Goal: Task Accomplishment & Management: Use online tool/utility

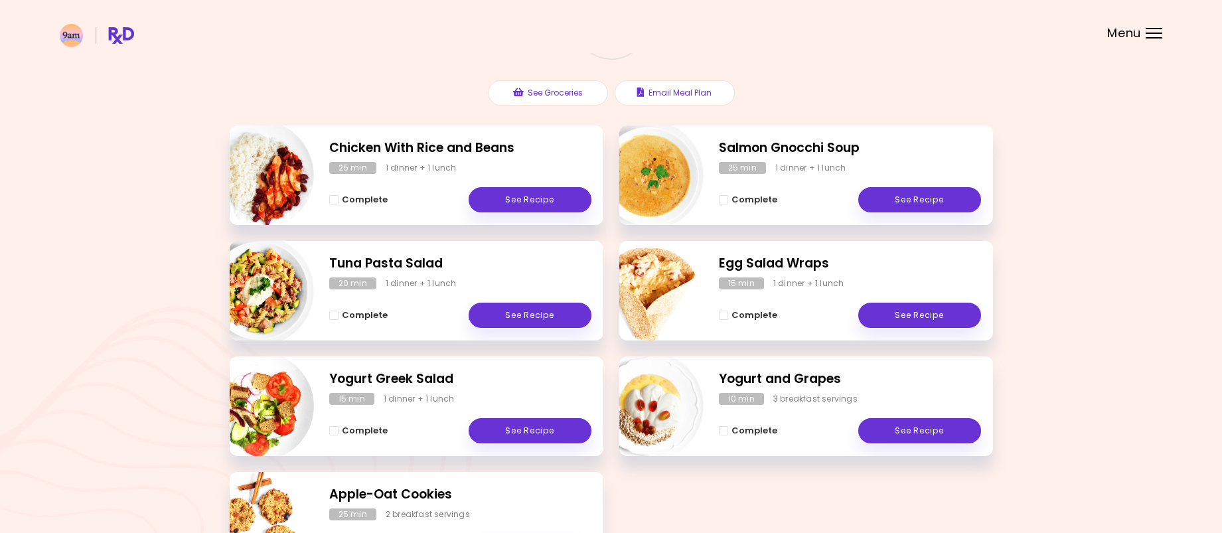
scroll to position [117, 0]
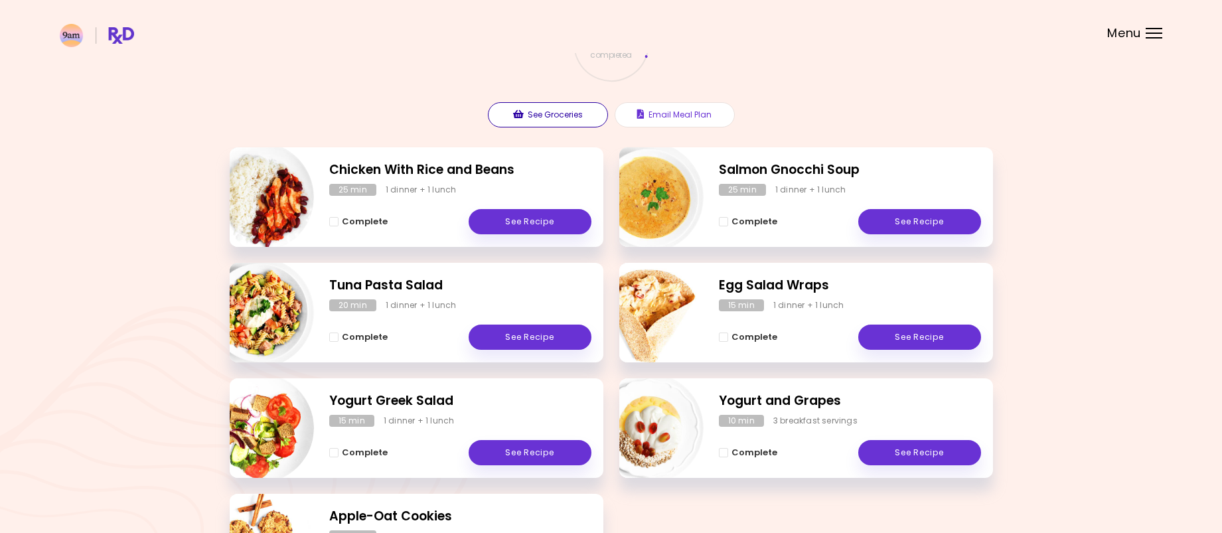
click at [577, 121] on button "See Groceries" at bounding box center [548, 114] width 120 height 25
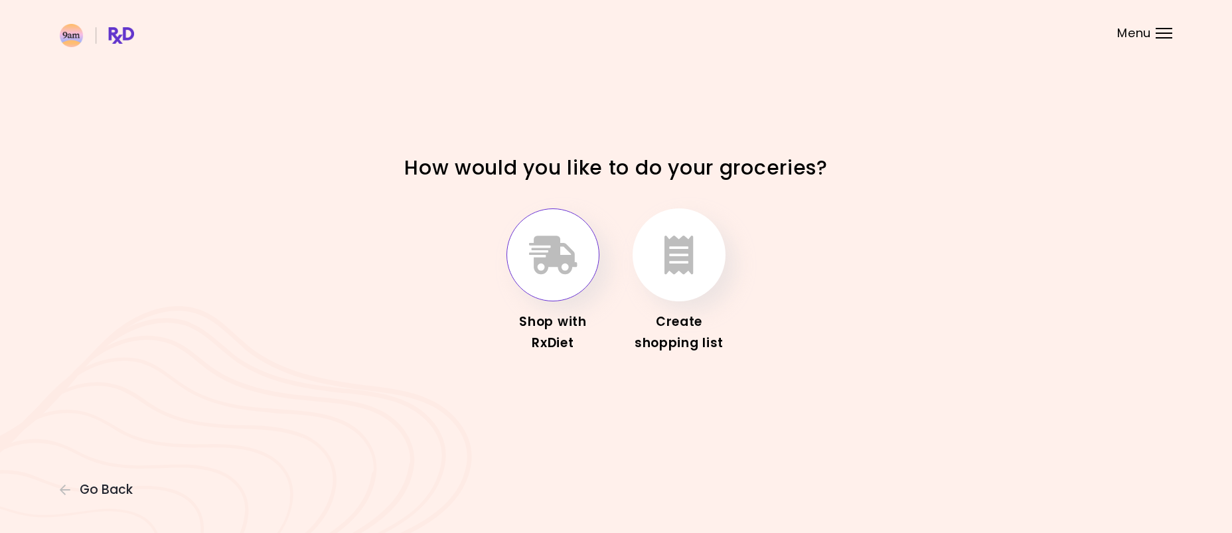
click at [552, 277] on button "button" at bounding box center [552, 254] width 93 height 93
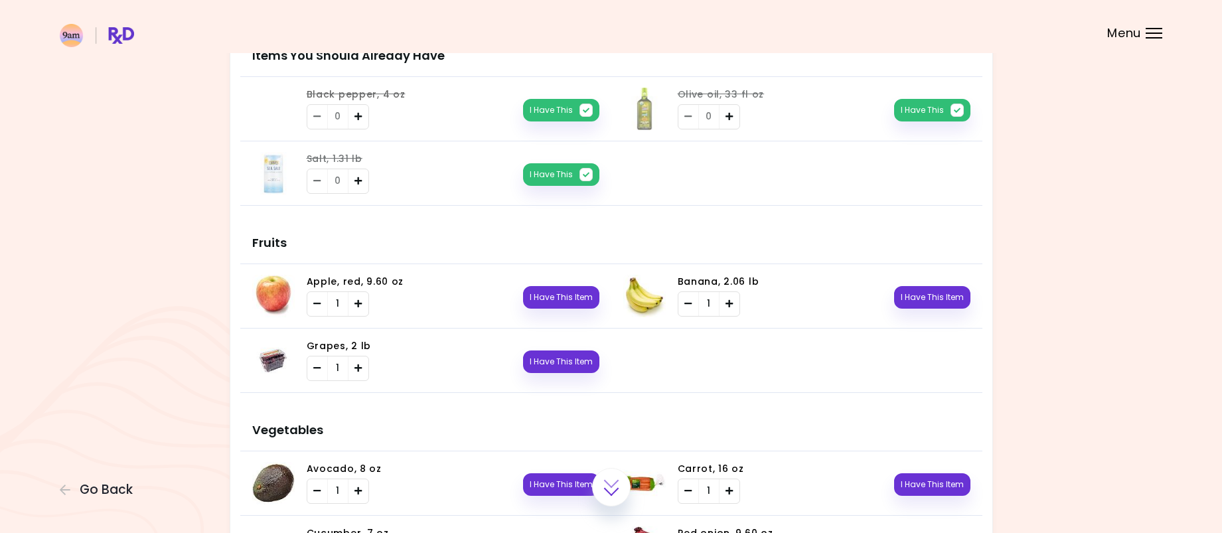
scroll to position [199, 0]
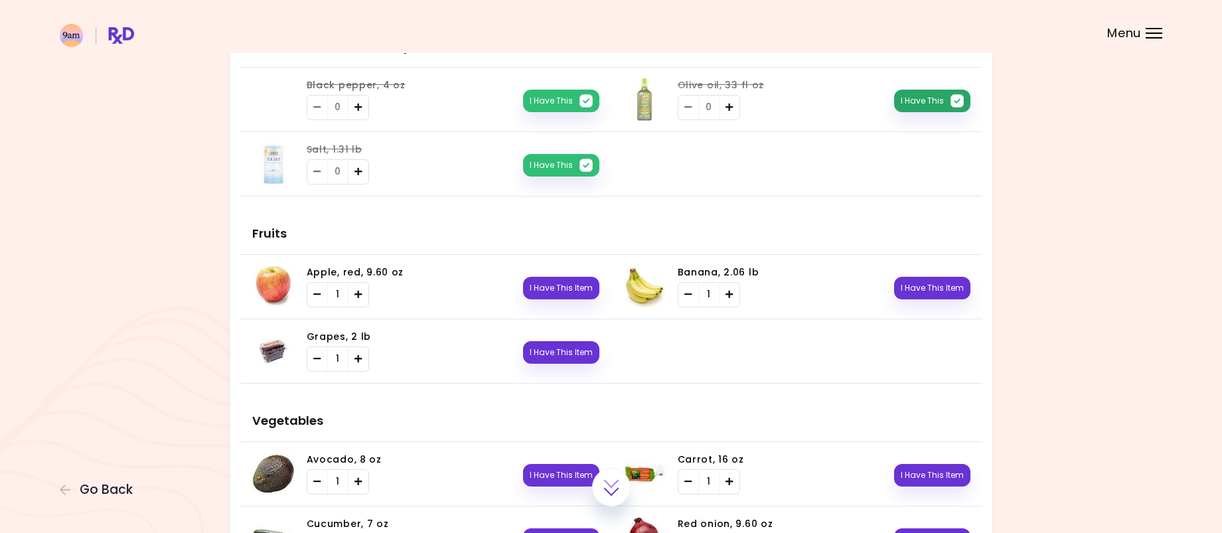
click at [925, 104] on button "I Have This" at bounding box center [932, 101] width 76 height 23
click at [360, 173] on icon "Add" at bounding box center [358, 171] width 8 height 9
click at [319, 173] on icon "Remove" at bounding box center [317, 171] width 8 height 9
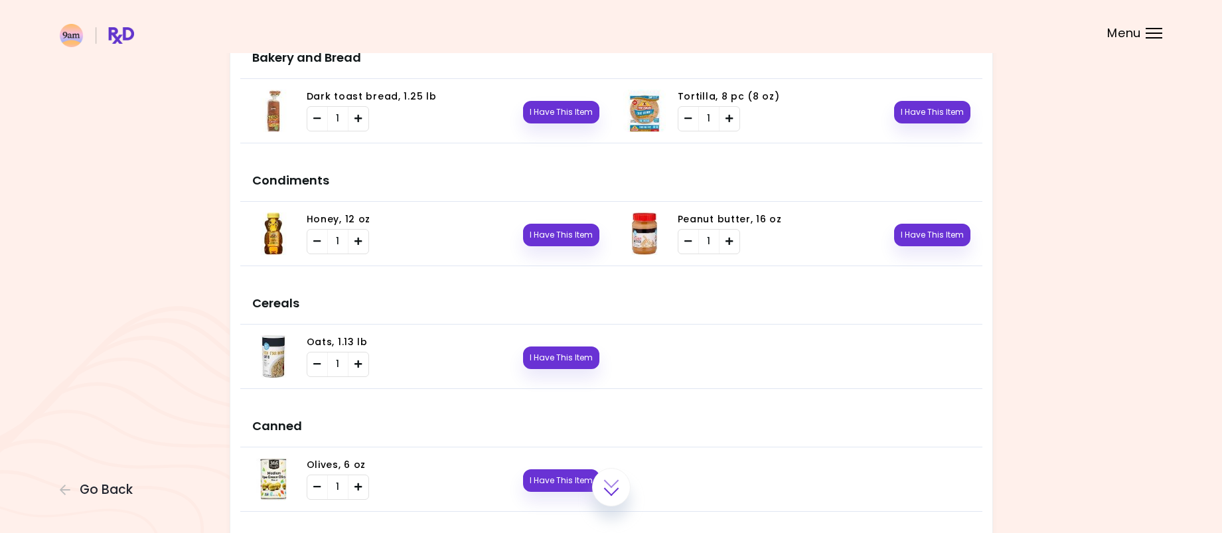
scroll to position [1659, 0]
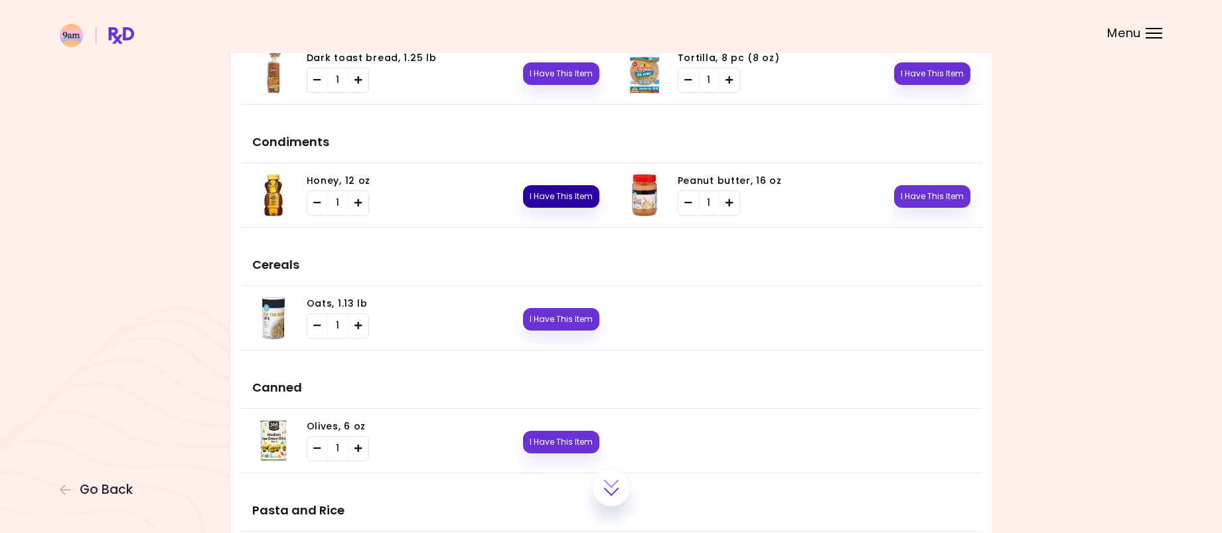
click at [551, 204] on button "I Have This Item" at bounding box center [561, 196] width 76 height 23
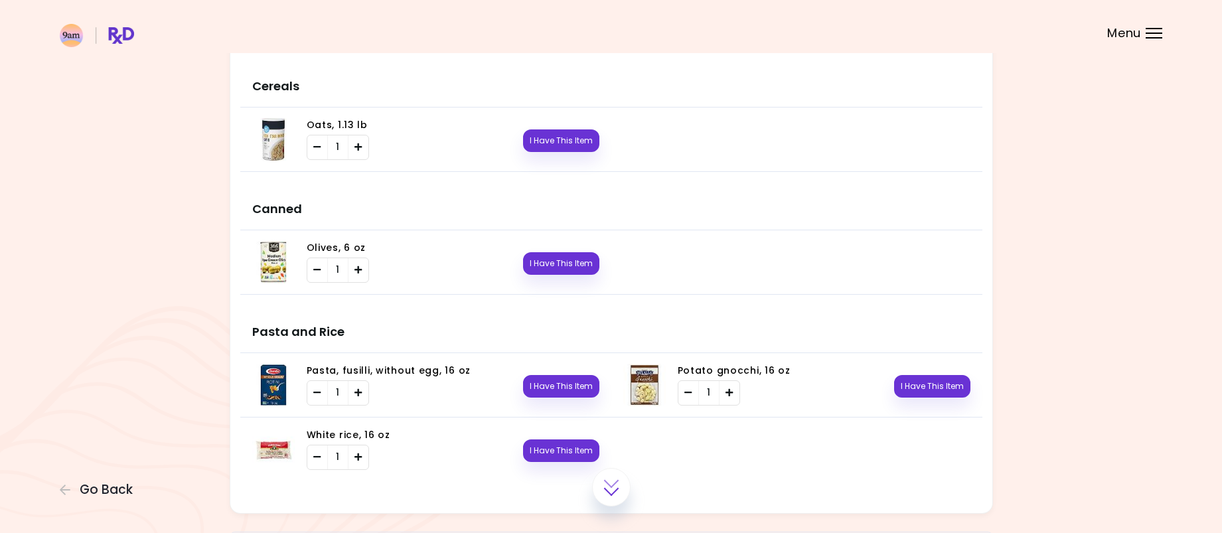
scroll to position [1858, 0]
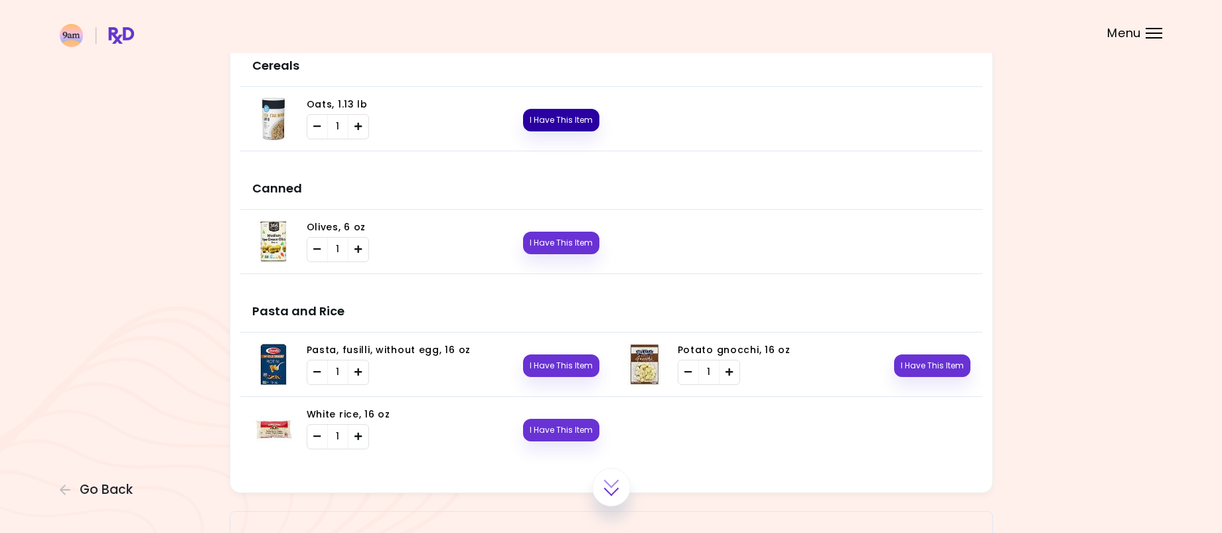
click at [538, 120] on button "I Have This Item" at bounding box center [561, 120] width 76 height 23
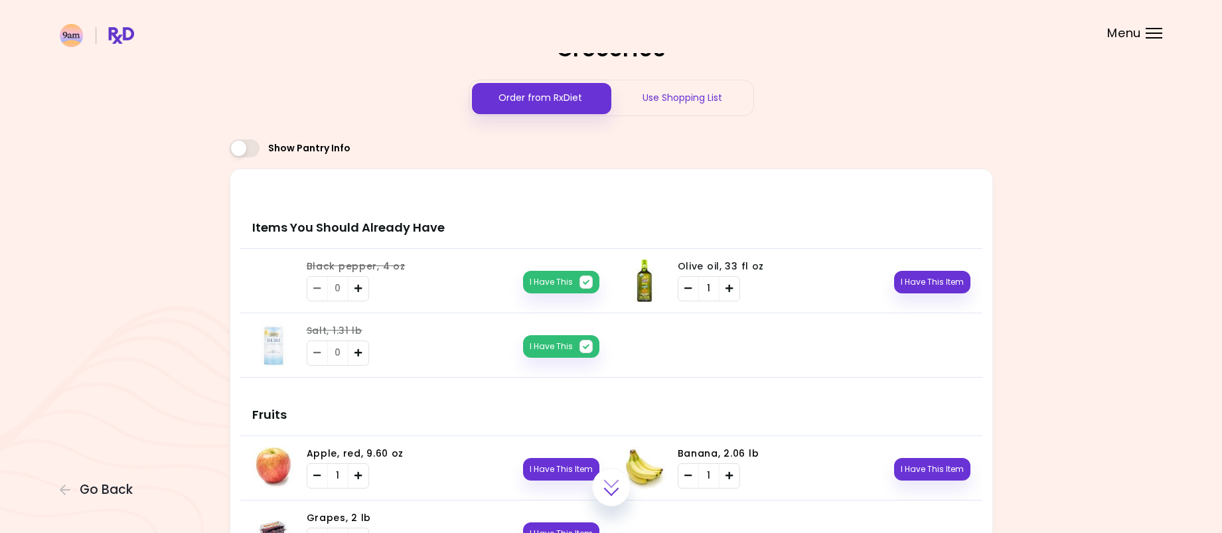
scroll to position [0, 0]
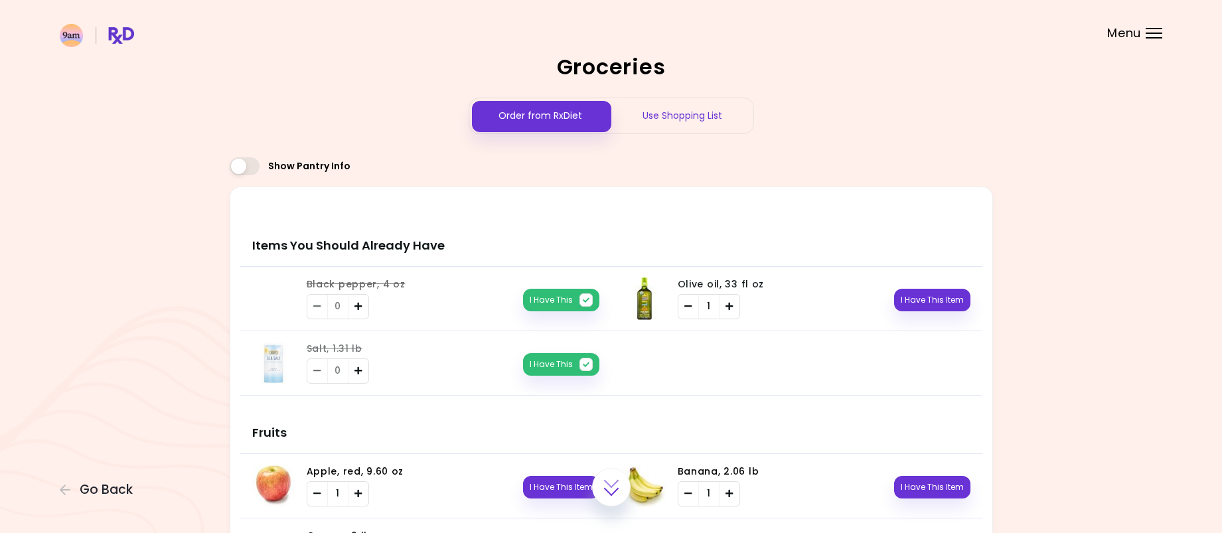
click at [686, 120] on div "Use Shopping List" at bounding box center [682, 115] width 142 height 35
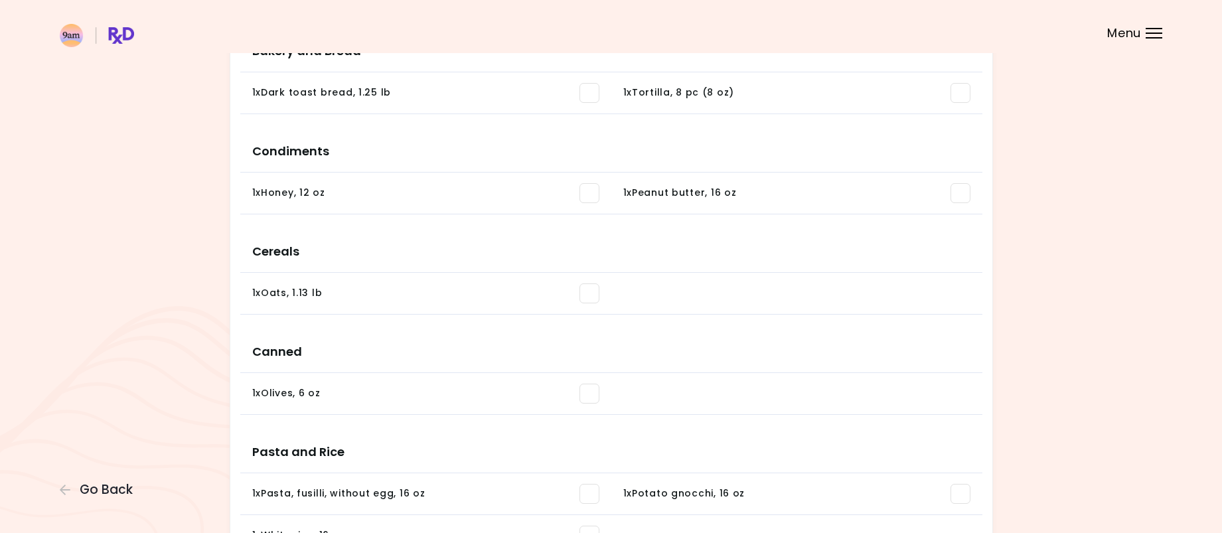
scroll to position [1136, 0]
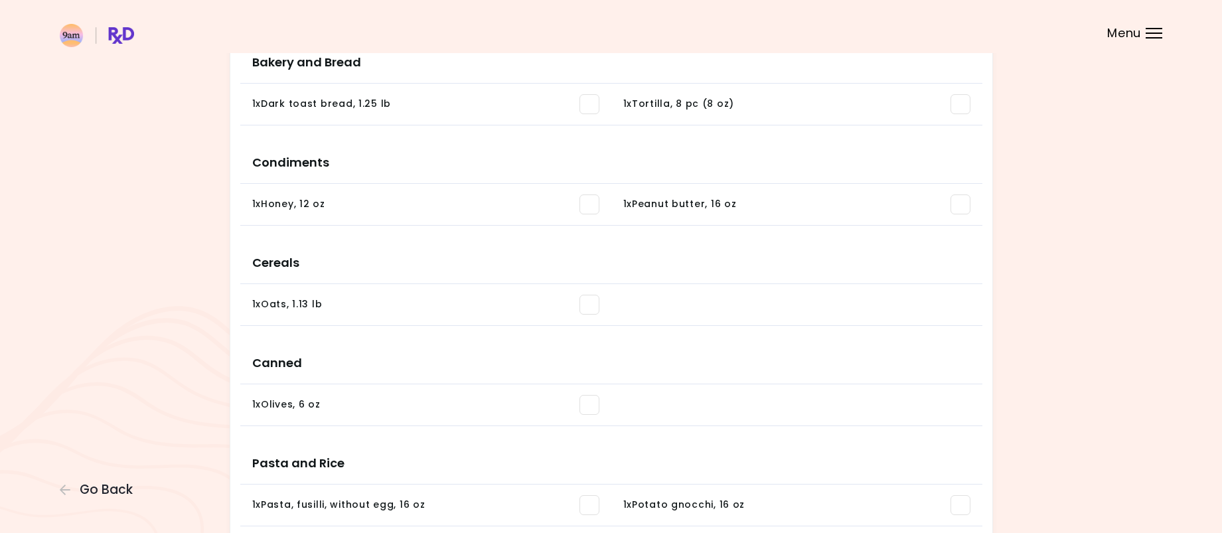
click at [591, 211] on span at bounding box center [589, 204] width 20 height 20
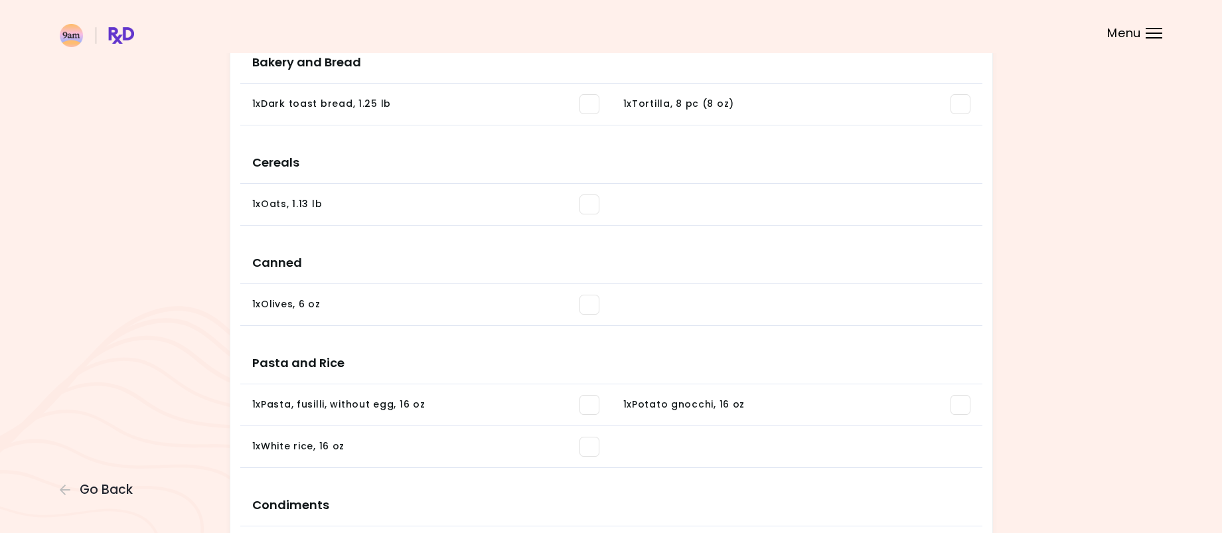
click at [585, 206] on span at bounding box center [589, 204] width 20 height 20
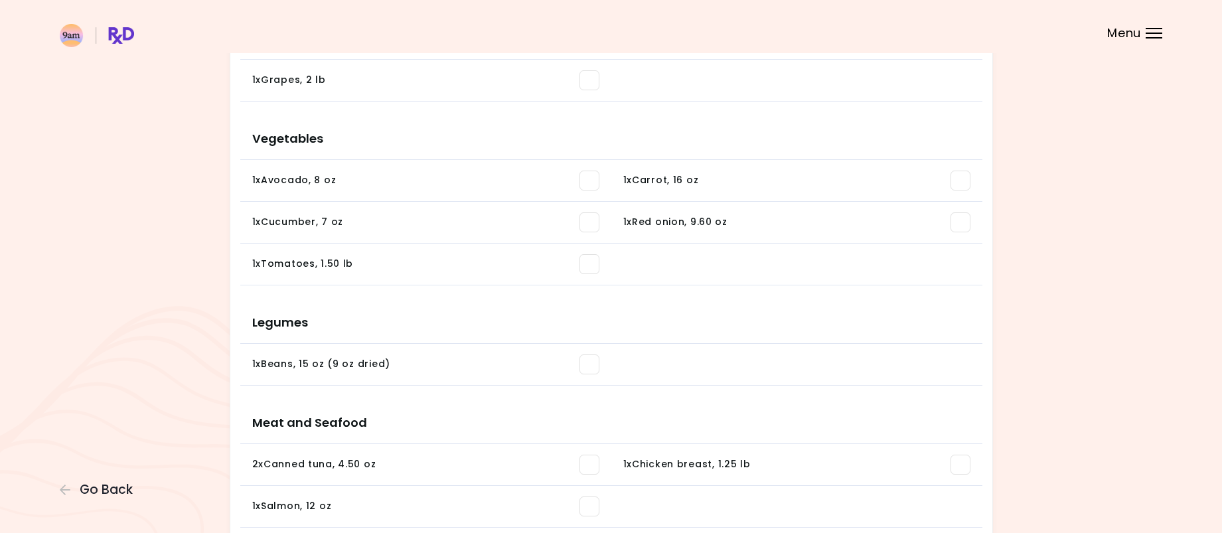
scroll to position [0, 0]
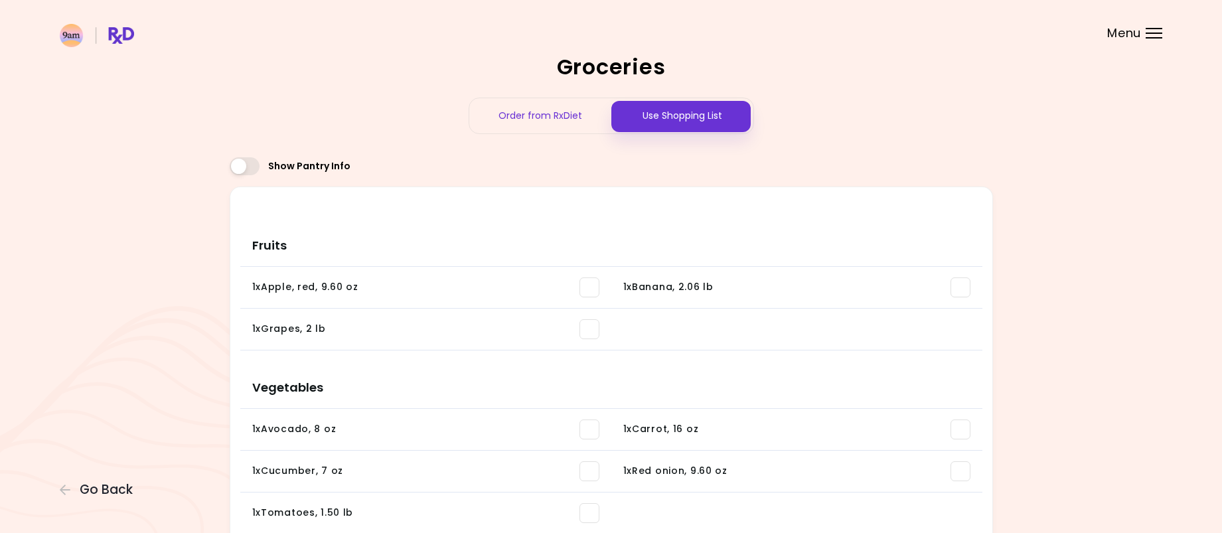
click at [1159, 31] on div "Menu" at bounding box center [1154, 33] width 17 height 11
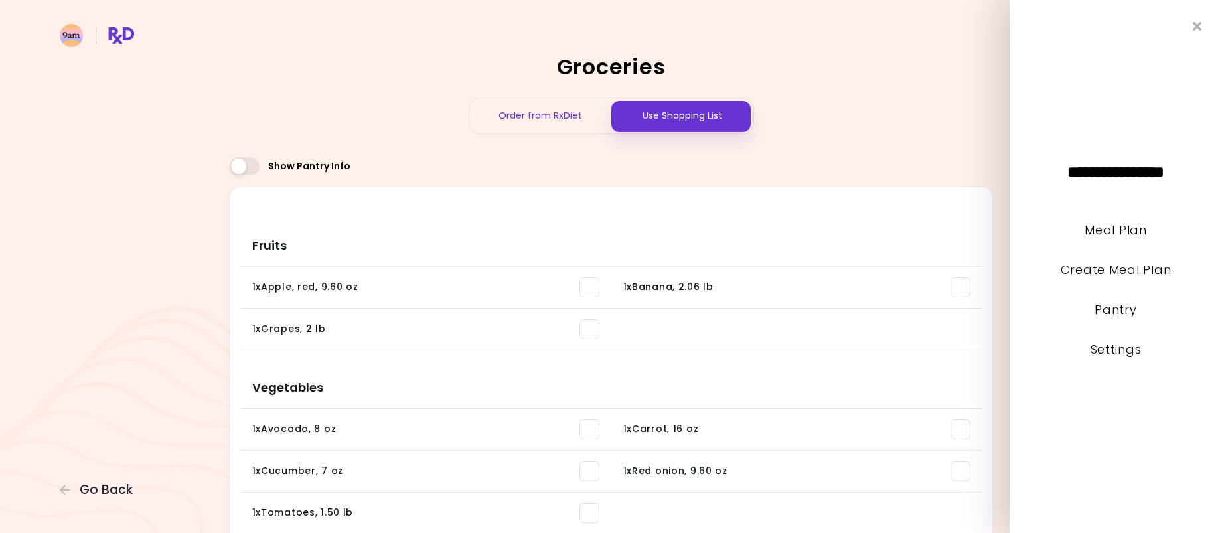
click at [1115, 269] on link "Create Meal Plan" at bounding box center [1116, 270] width 111 height 17
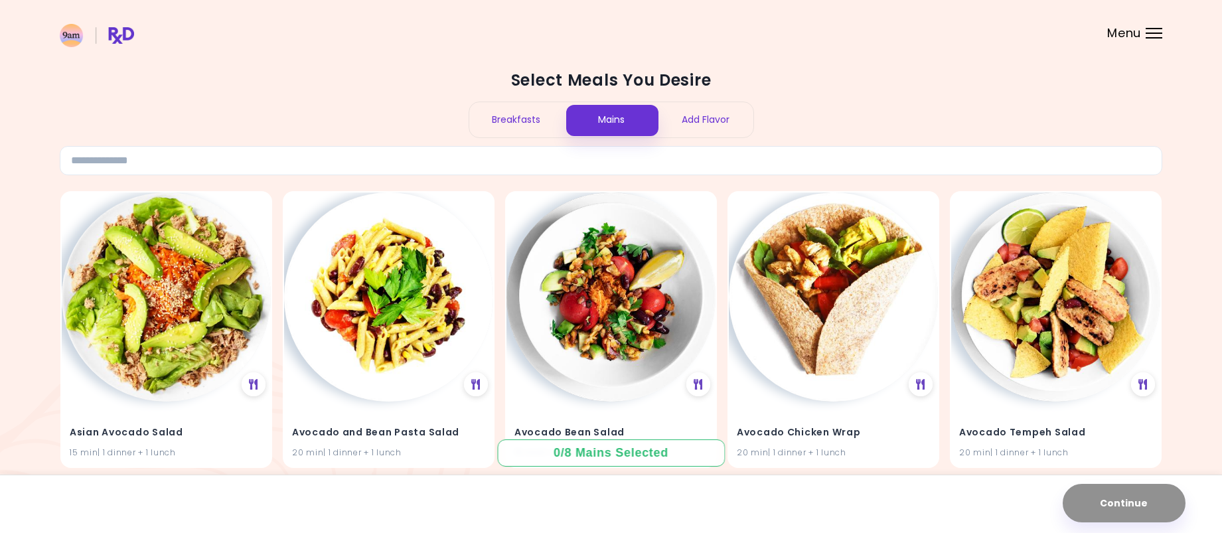
click at [538, 125] on div "Breakfasts" at bounding box center [516, 119] width 95 height 35
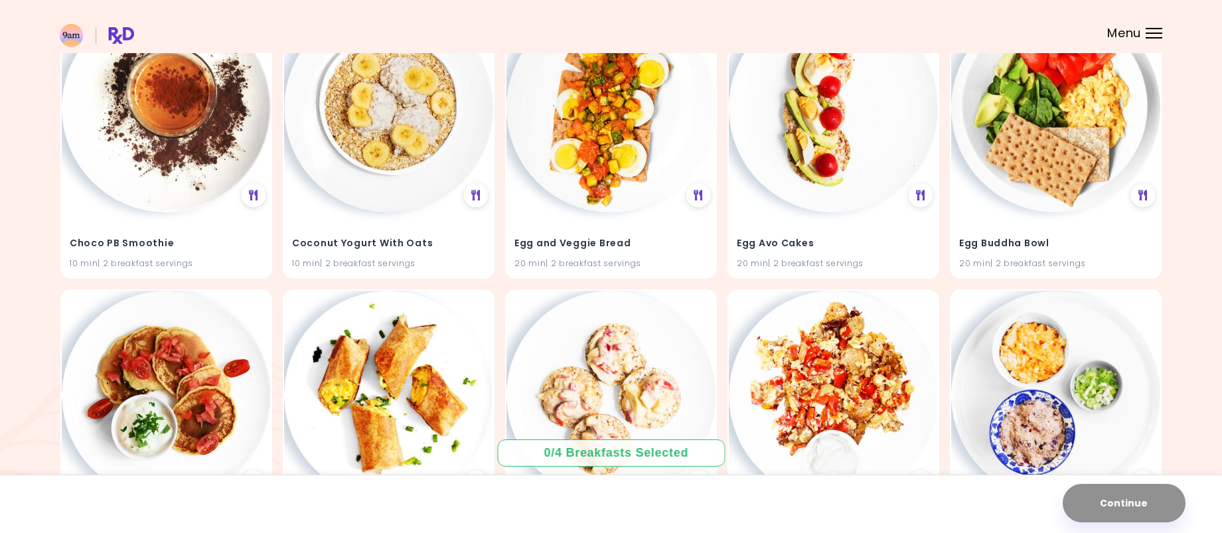
scroll to position [1726, 0]
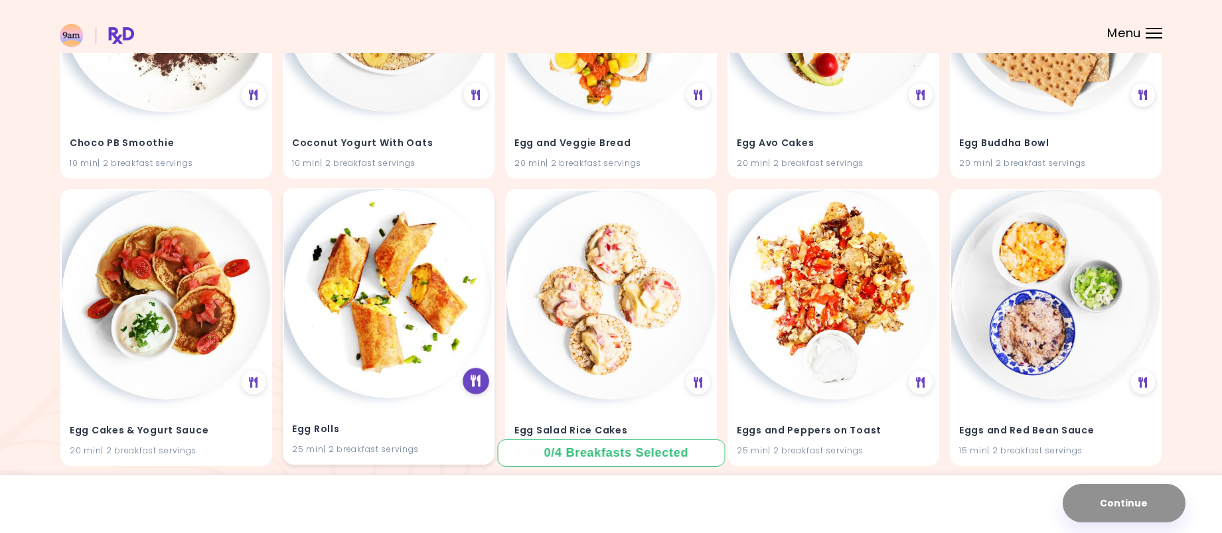
click at [478, 378] on icon at bounding box center [476, 381] width 10 height 12
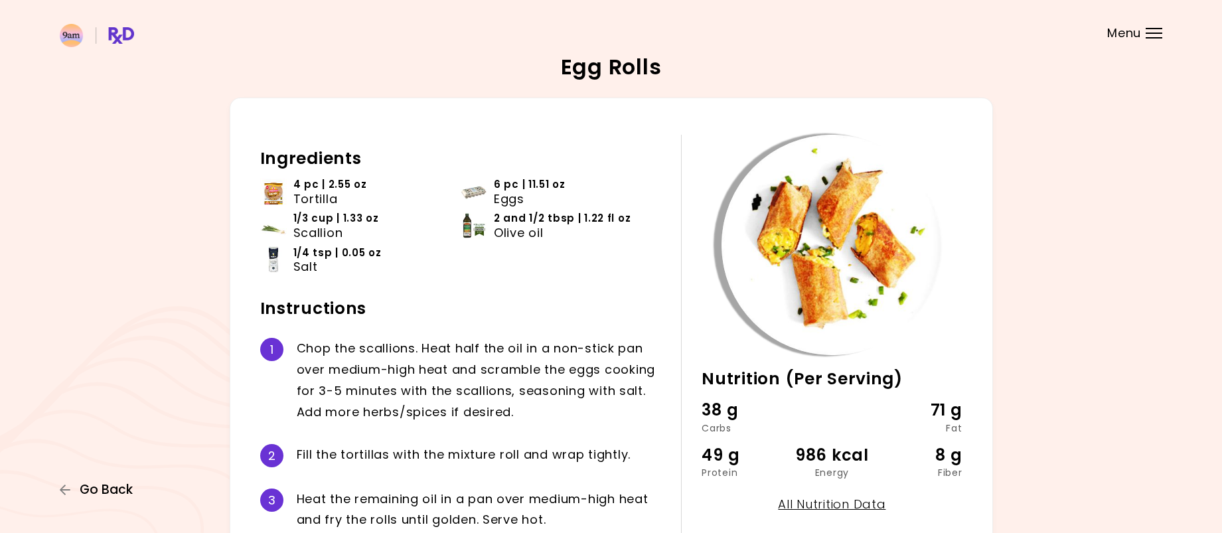
click at [96, 485] on span "Go Back" at bounding box center [106, 490] width 53 height 15
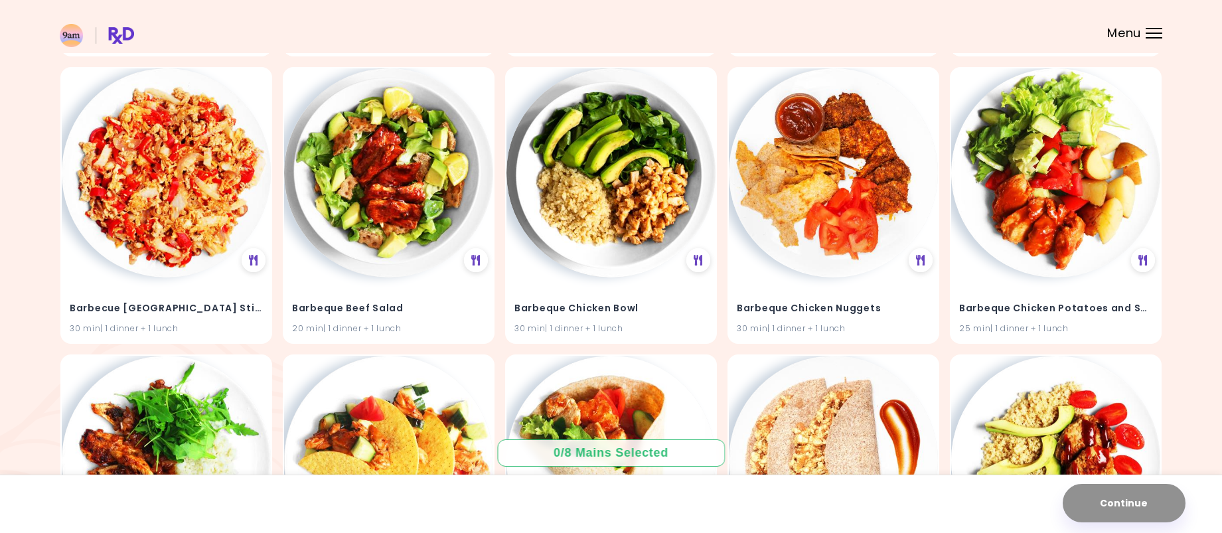
scroll to position [1593, 0]
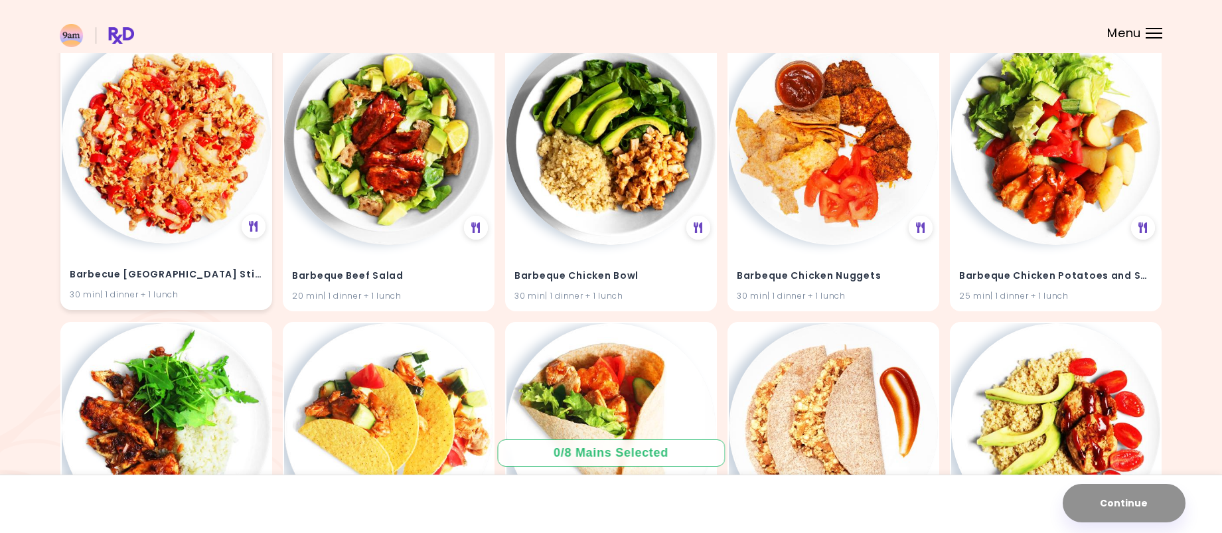
click at [163, 279] on h4 "Barbecue [GEOGRAPHIC_DATA] Stir Fry" at bounding box center [166, 274] width 193 height 21
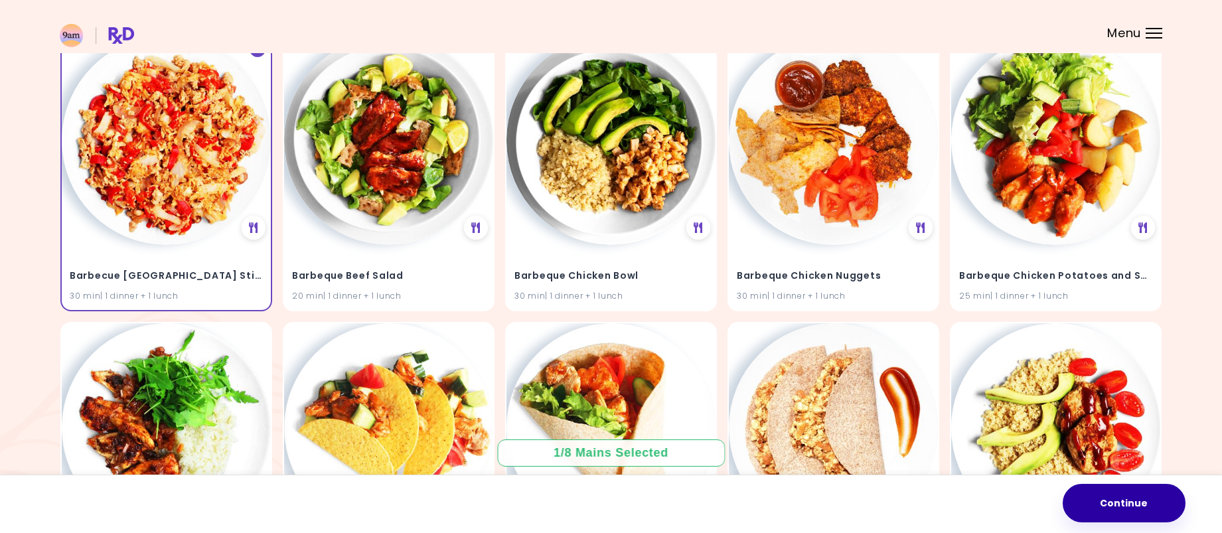
click at [1110, 500] on button "Continue" at bounding box center [1124, 503] width 123 height 38
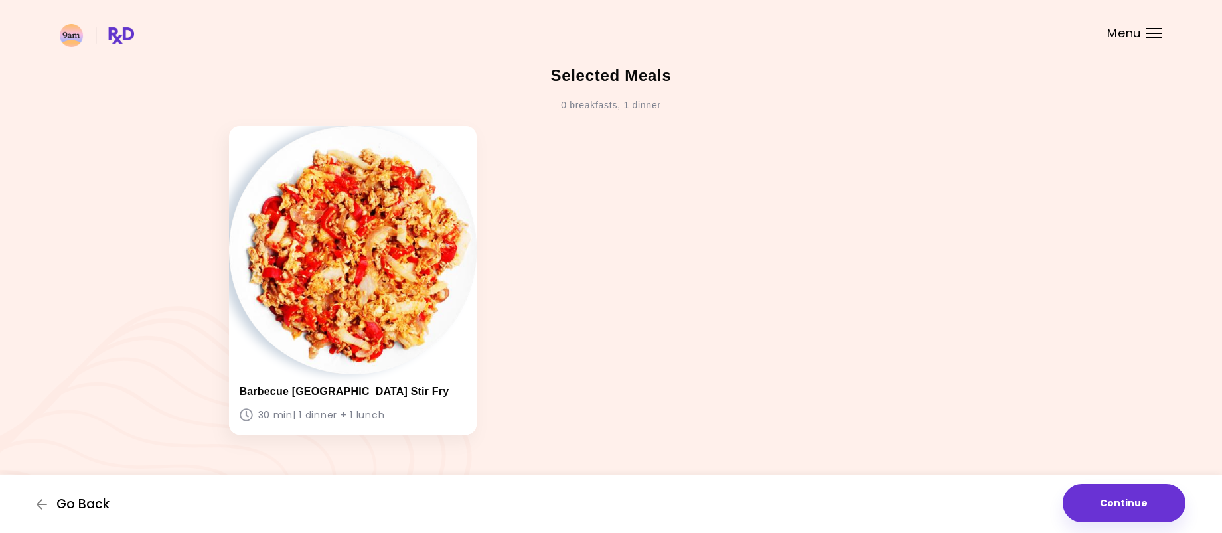
click at [94, 502] on span "Go Back" at bounding box center [82, 504] width 53 height 15
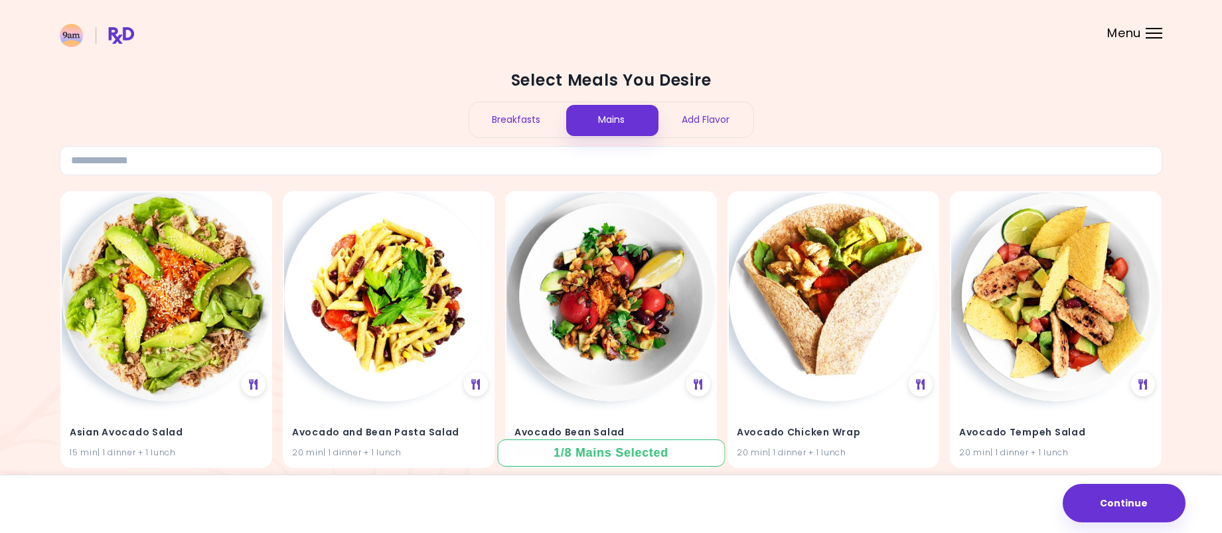
click at [509, 128] on div "Breakfasts" at bounding box center [516, 119] width 95 height 35
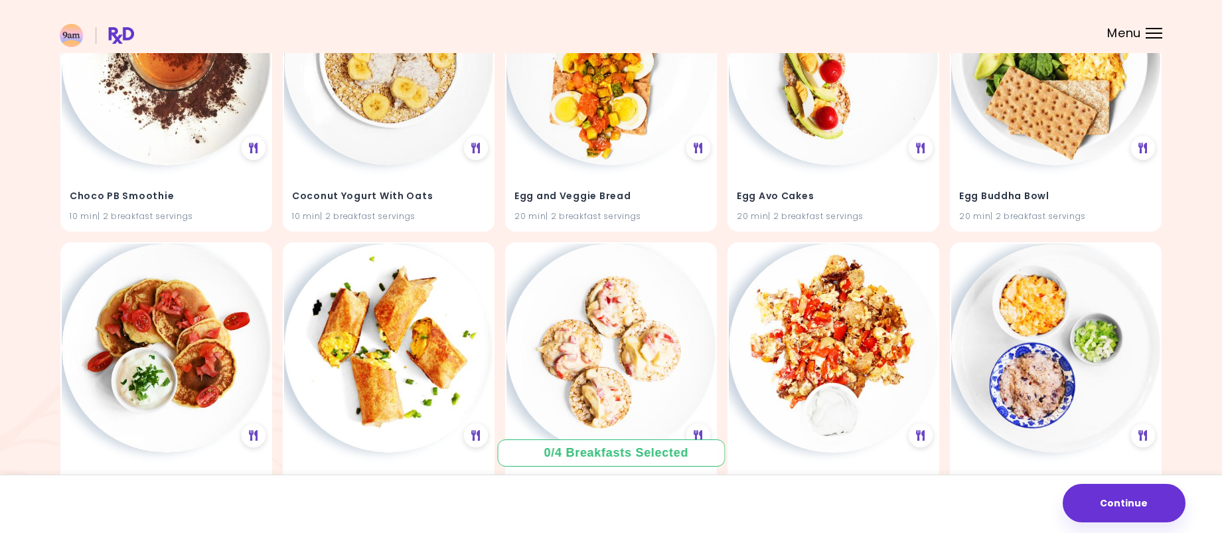
scroll to position [1792, 0]
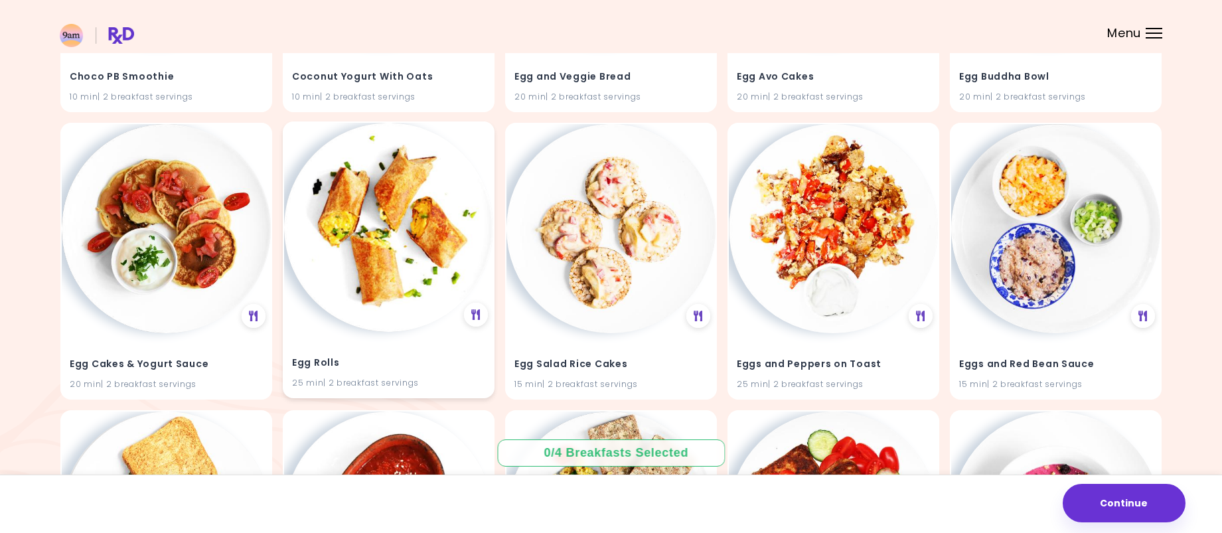
click at [394, 357] on h4 "Egg Rolls" at bounding box center [388, 362] width 193 height 21
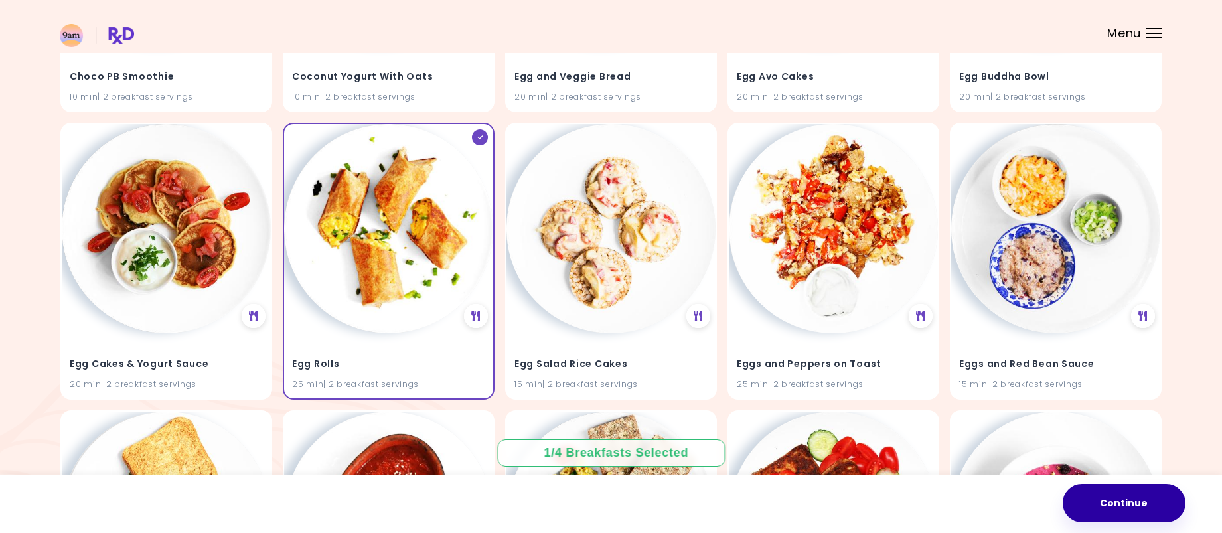
click at [1123, 502] on button "Continue" at bounding box center [1124, 503] width 123 height 38
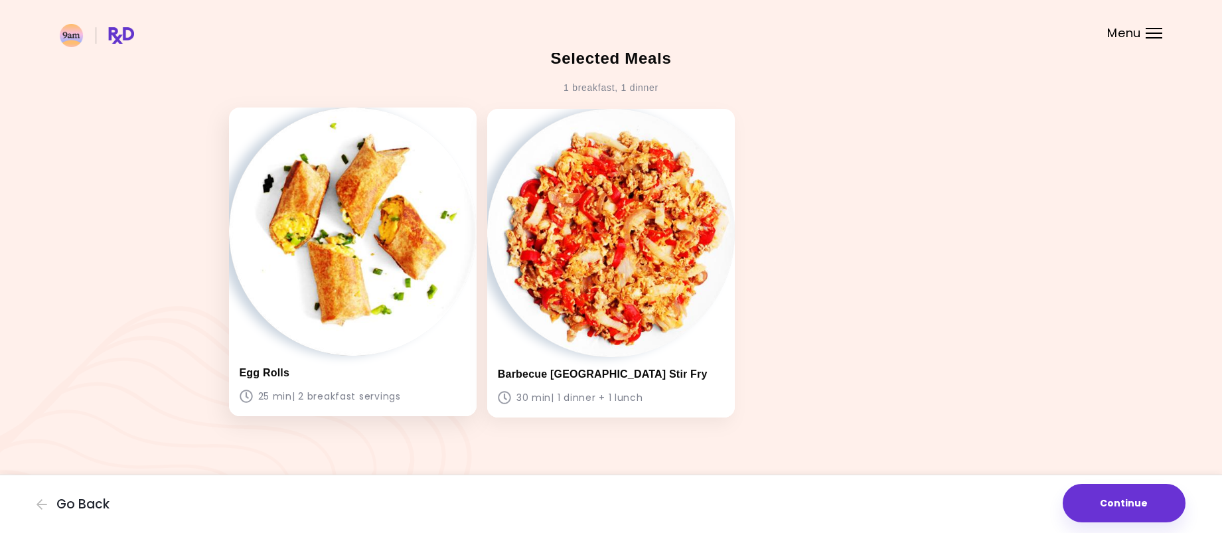
scroll to position [22, 0]
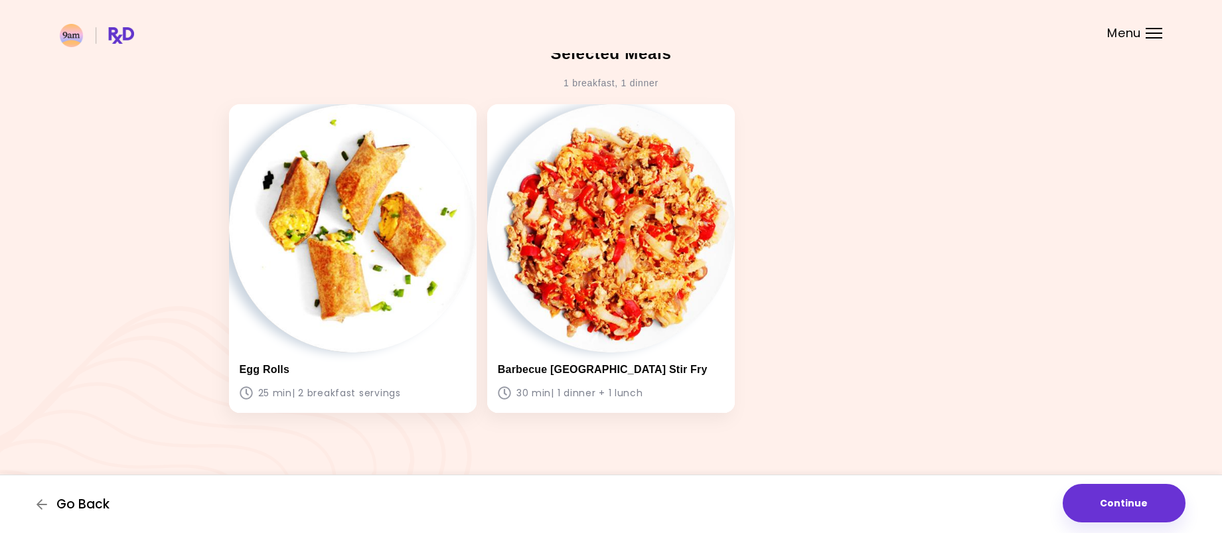
click at [104, 506] on span "Go Back" at bounding box center [82, 504] width 53 height 15
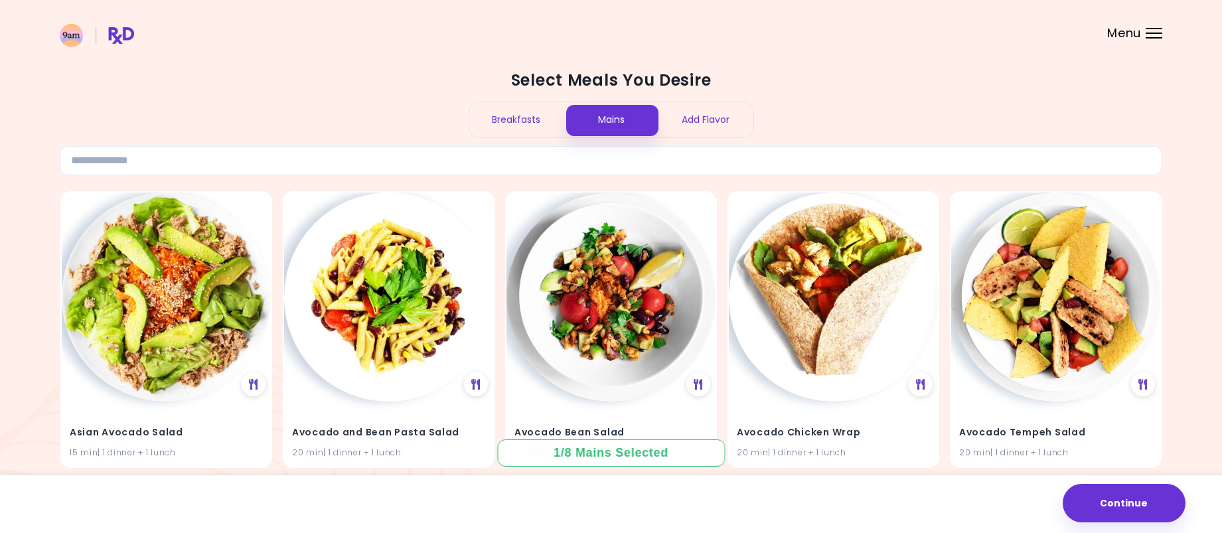
click at [511, 119] on div "Breakfasts" at bounding box center [516, 119] width 95 height 35
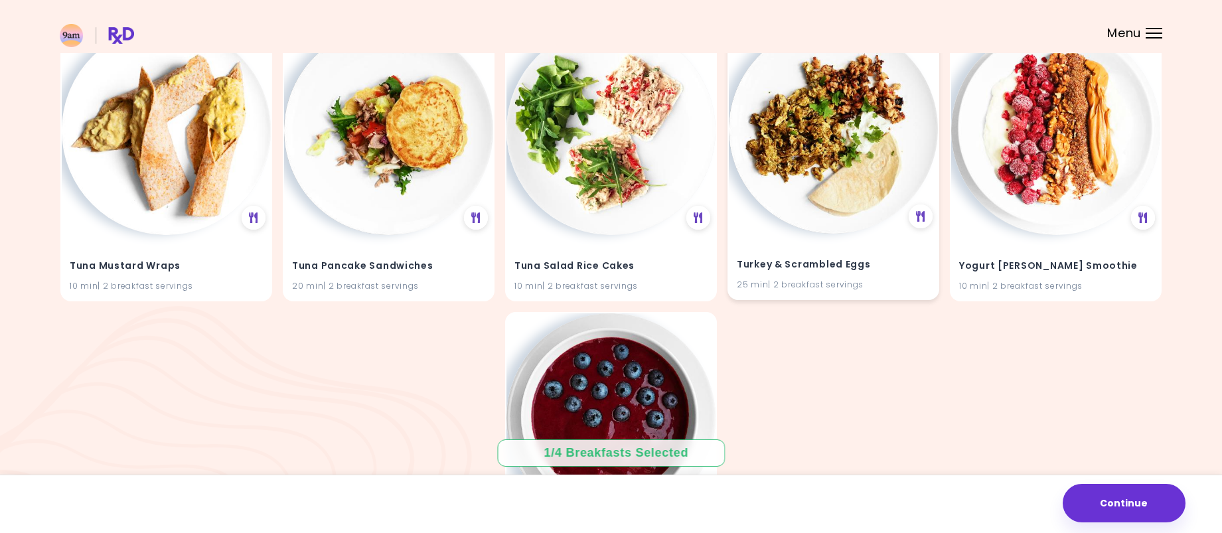
scroll to position [5918, 0]
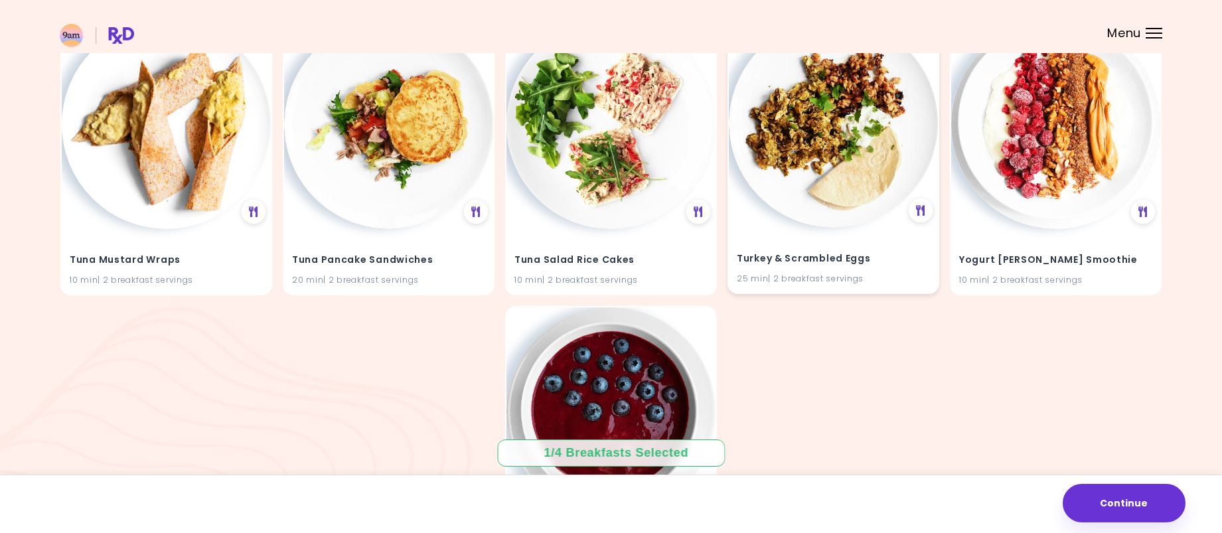
click at [830, 256] on h4 "Turkey & Scrambled Eggs" at bounding box center [833, 258] width 193 height 21
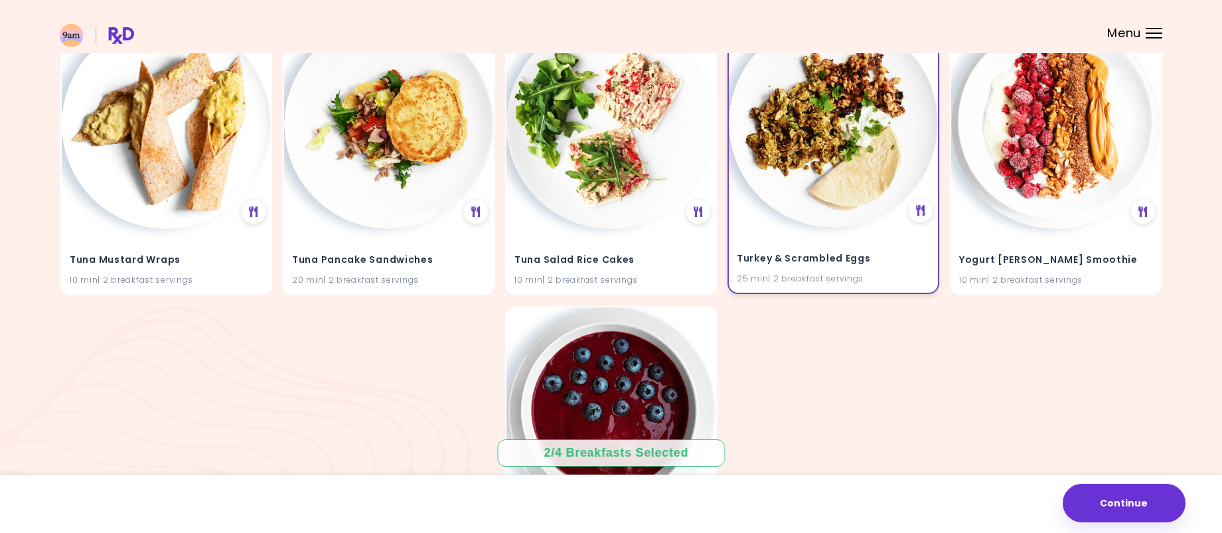
click at [813, 268] on h4 "Turkey & Scrambled Eggs" at bounding box center [833, 258] width 193 height 21
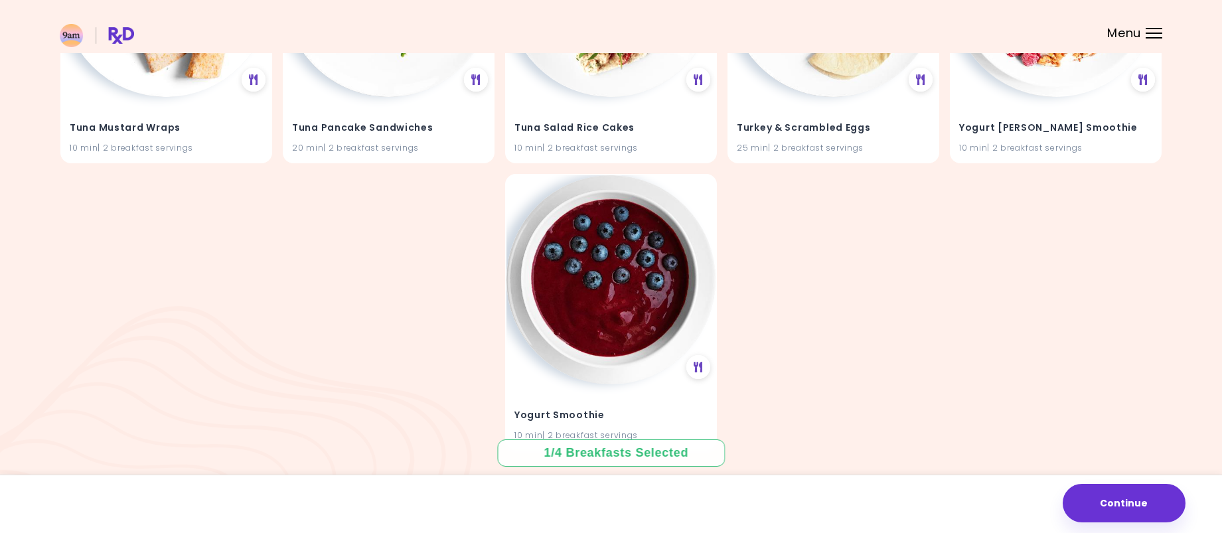
scroll to position [6051, 0]
click at [1122, 500] on button "Continue" at bounding box center [1124, 503] width 123 height 38
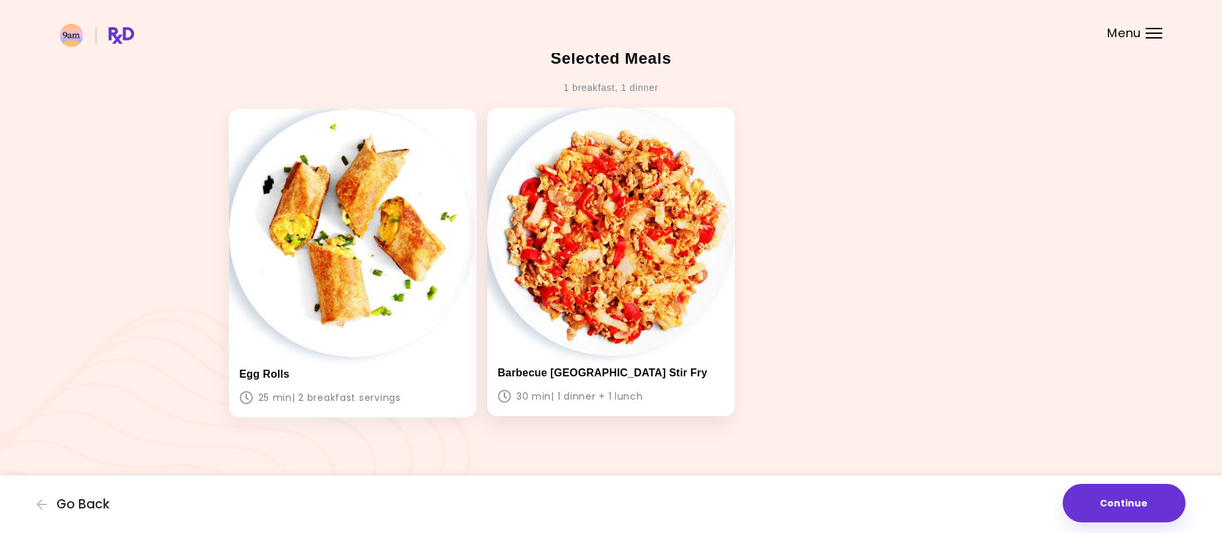
scroll to position [22, 0]
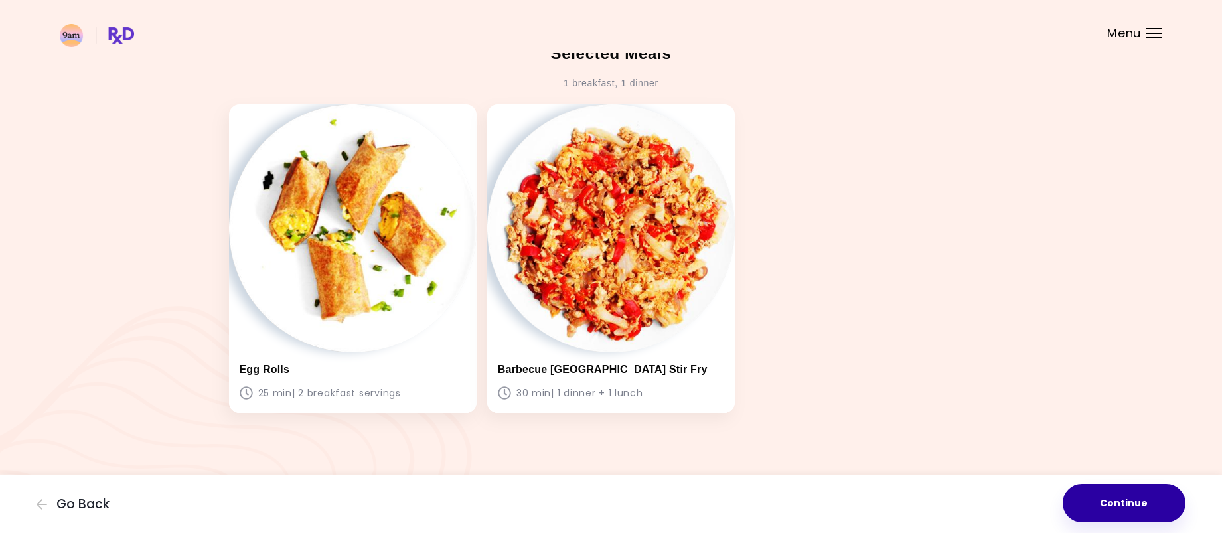
click at [1140, 496] on button "Continue" at bounding box center [1124, 503] width 123 height 38
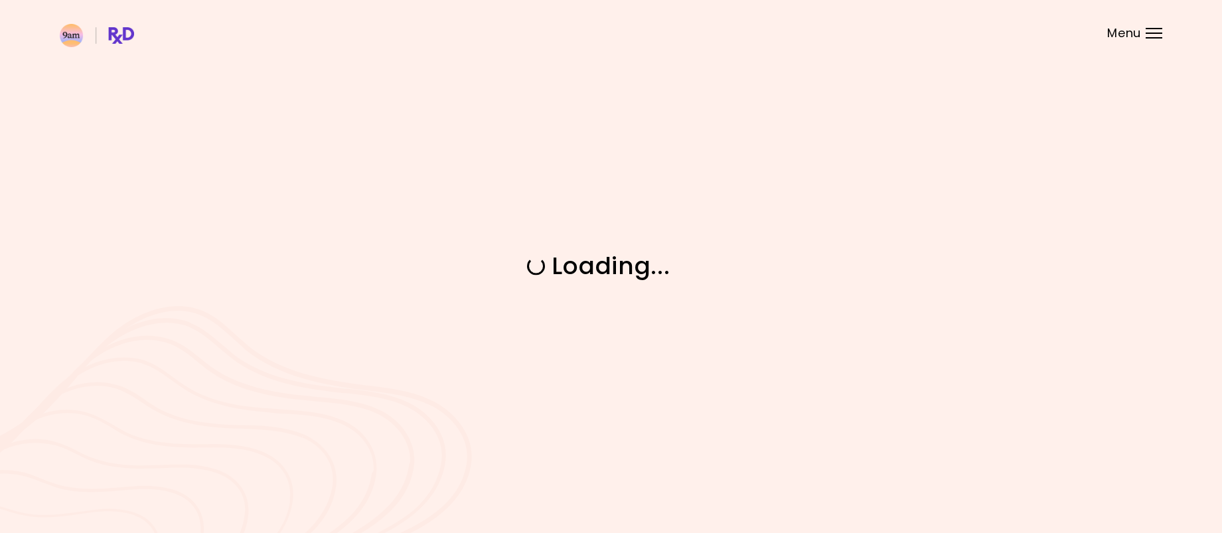
scroll to position [0, 0]
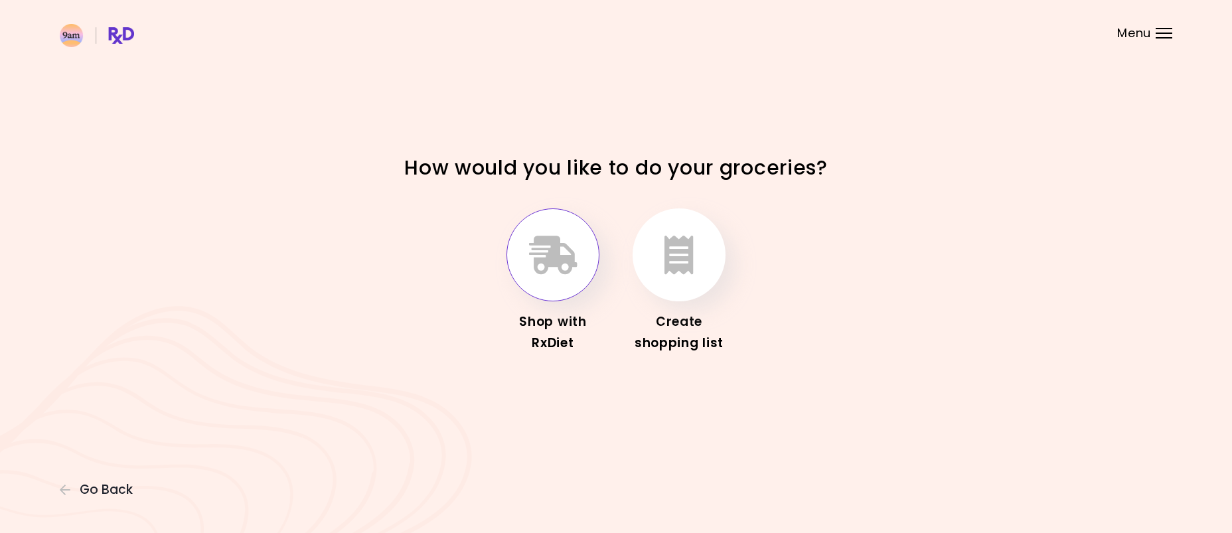
click at [560, 238] on icon "button" at bounding box center [553, 255] width 48 height 38
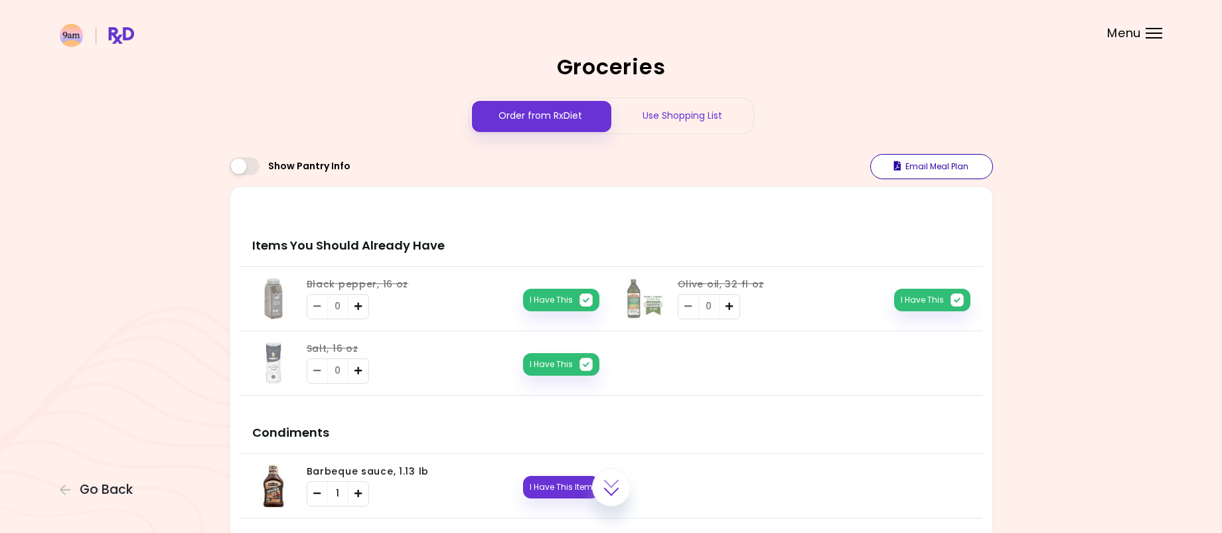
click at [891, 163] on button "Email Meal Plan" at bounding box center [931, 166] width 123 height 25
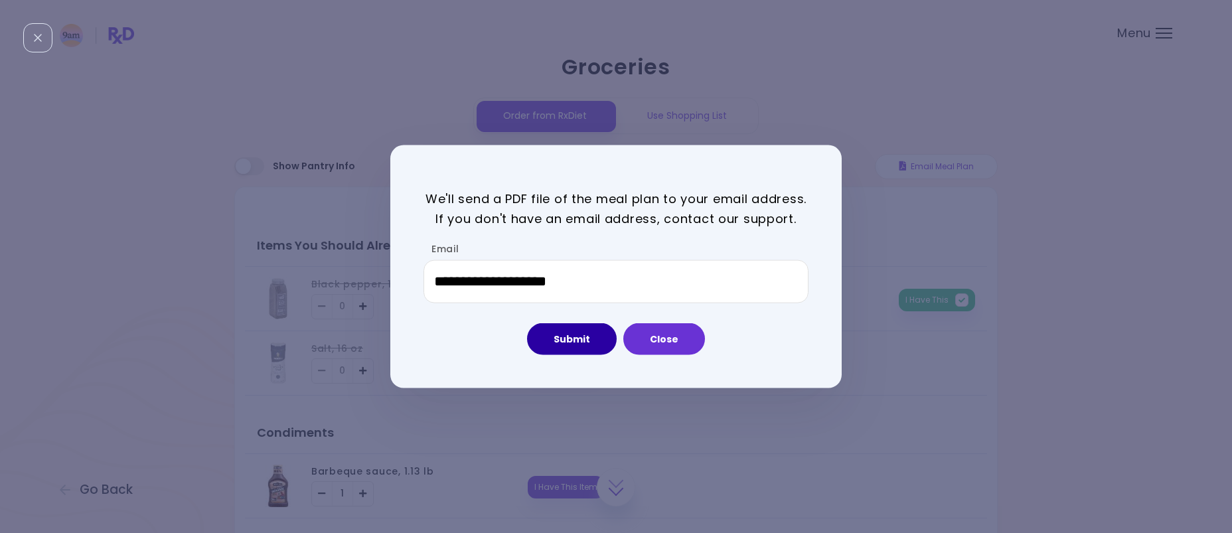
click at [577, 340] on button "Submit" at bounding box center [572, 339] width 90 height 32
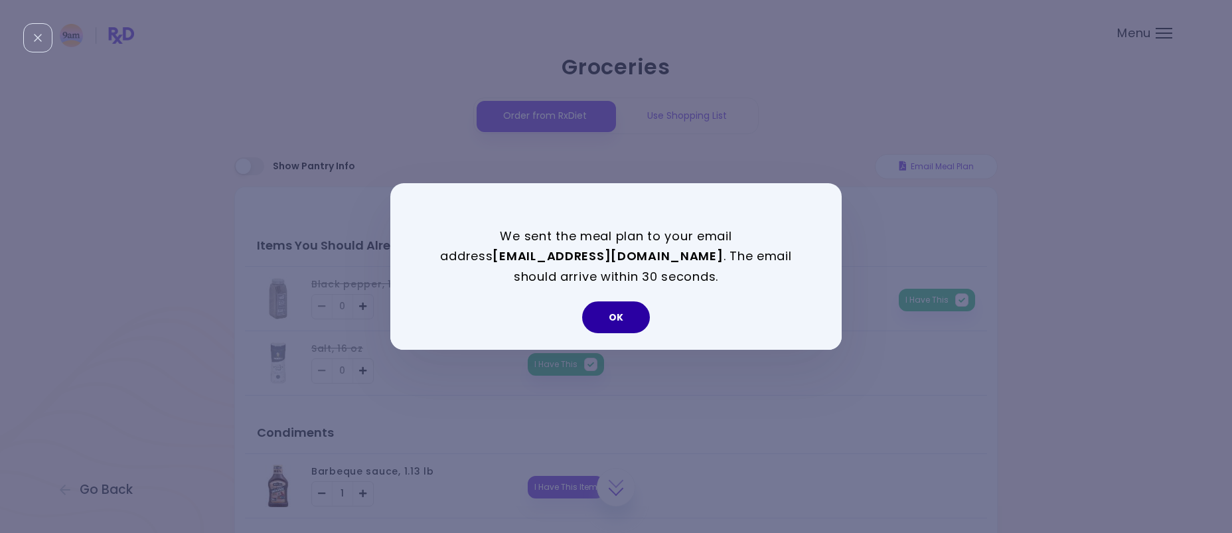
click at [602, 315] on button "OK" at bounding box center [616, 317] width 68 height 32
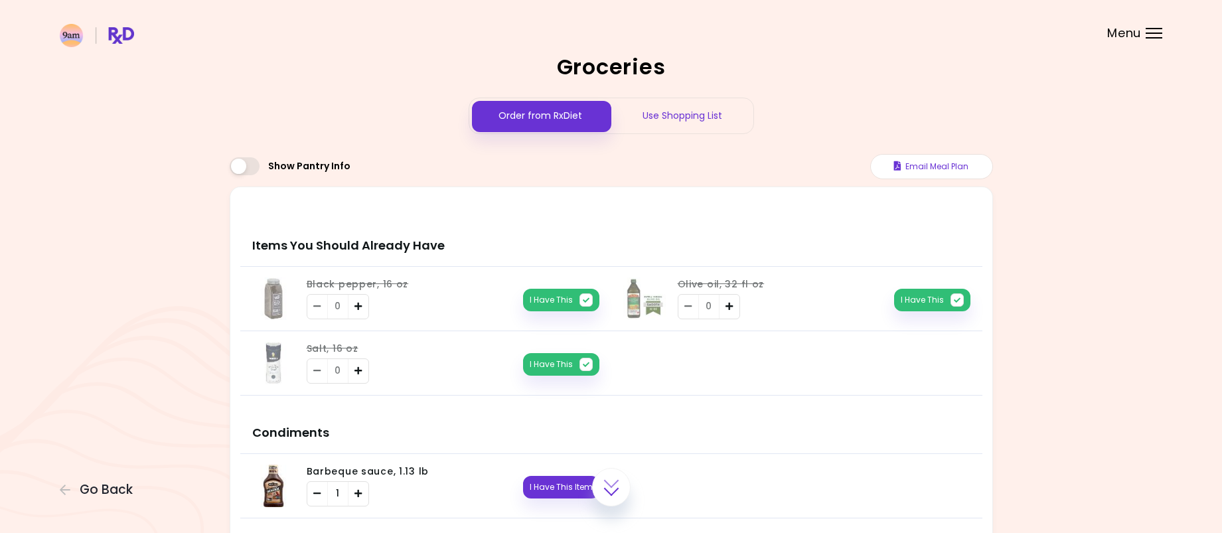
click at [635, 103] on div "Use Shopping List" at bounding box center [682, 115] width 142 height 35
